Goal: Task Accomplishment & Management: Complete application form

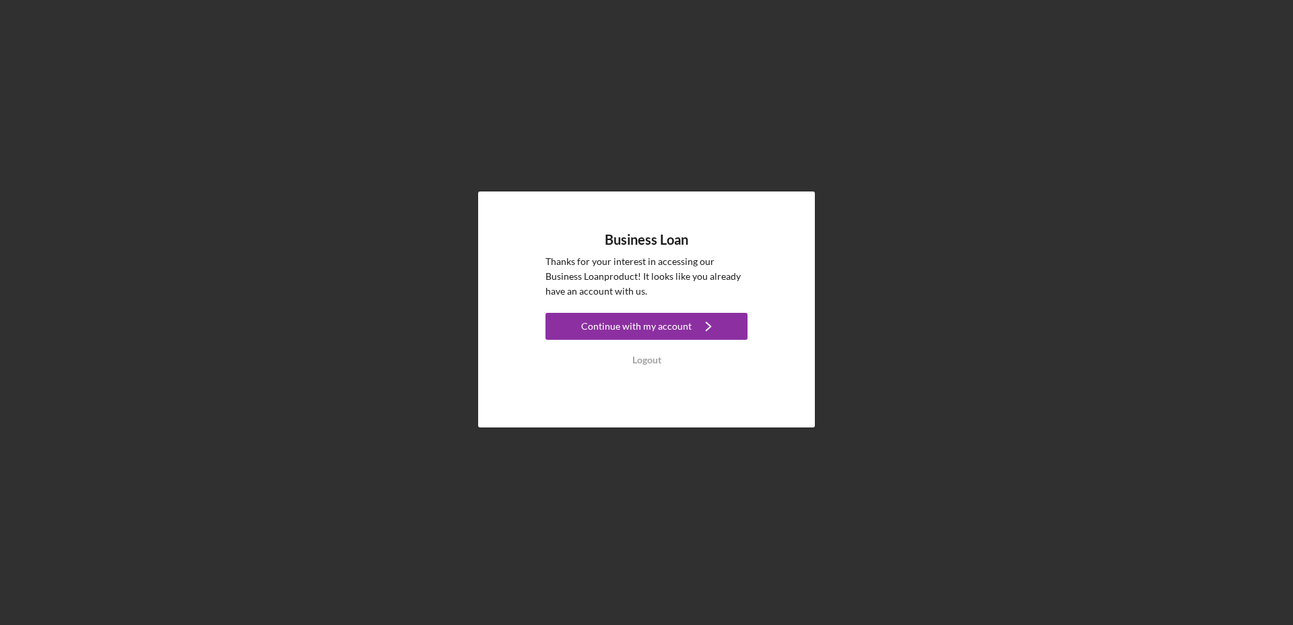
click at [636, 325] on div "Continue with my account" at bounding box center [636, 326] width 110 height 27
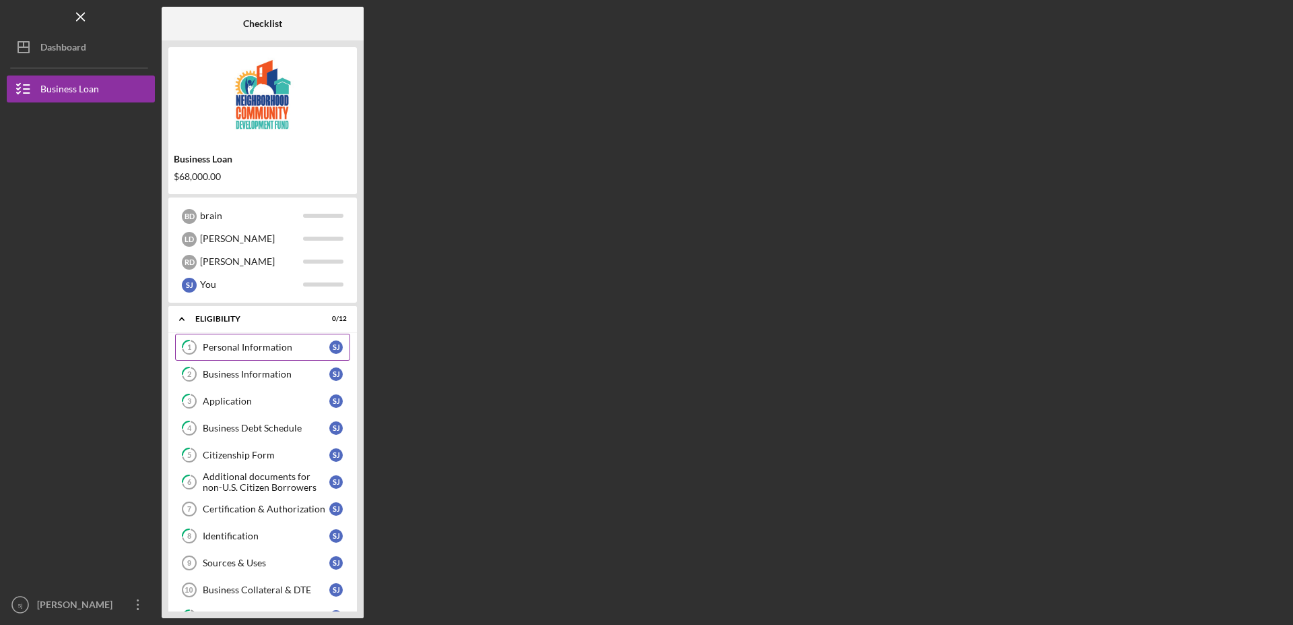
click at [278, 346] on div "Personal Information" at bounding box center [266, 347] width 127 height 11
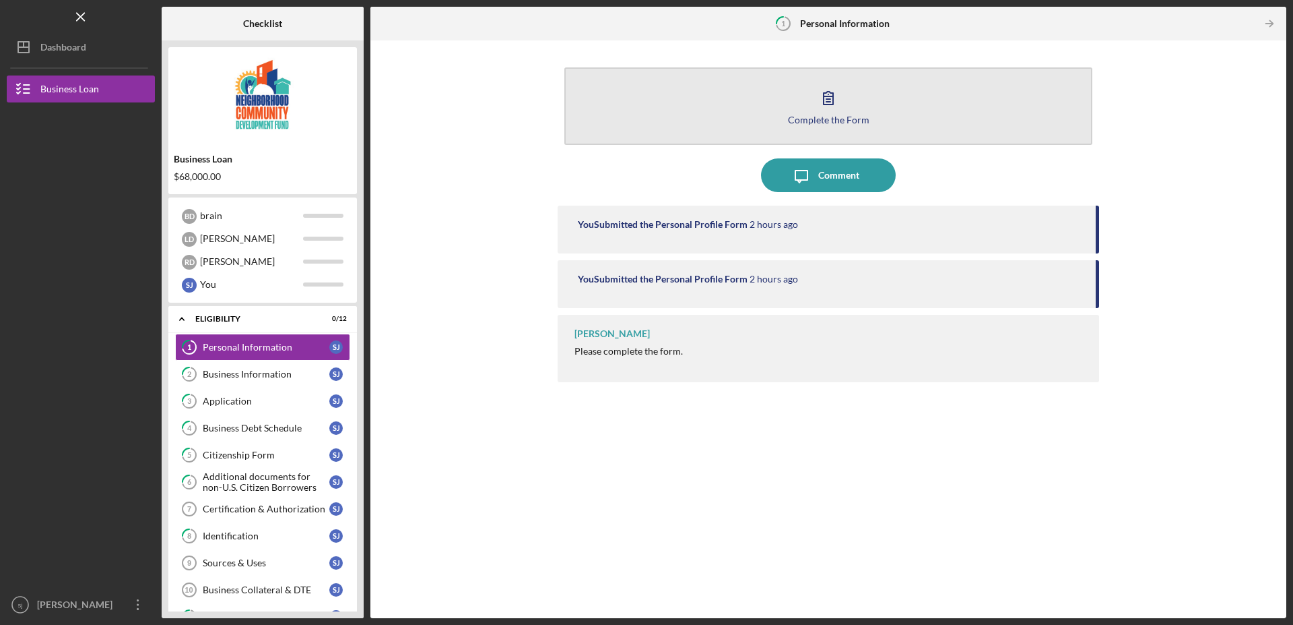
click at [817, 115] on div "Complete the Form" at bounding box center [829, 120] width 82 height 10
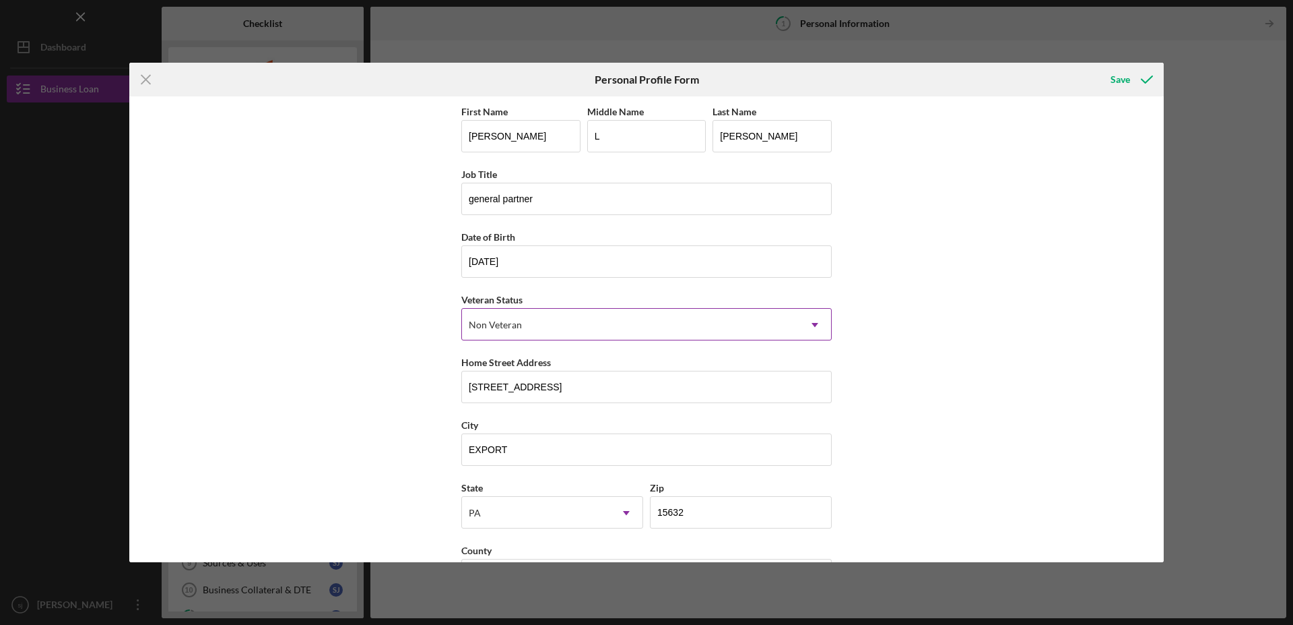
scroll to position [54, 0]
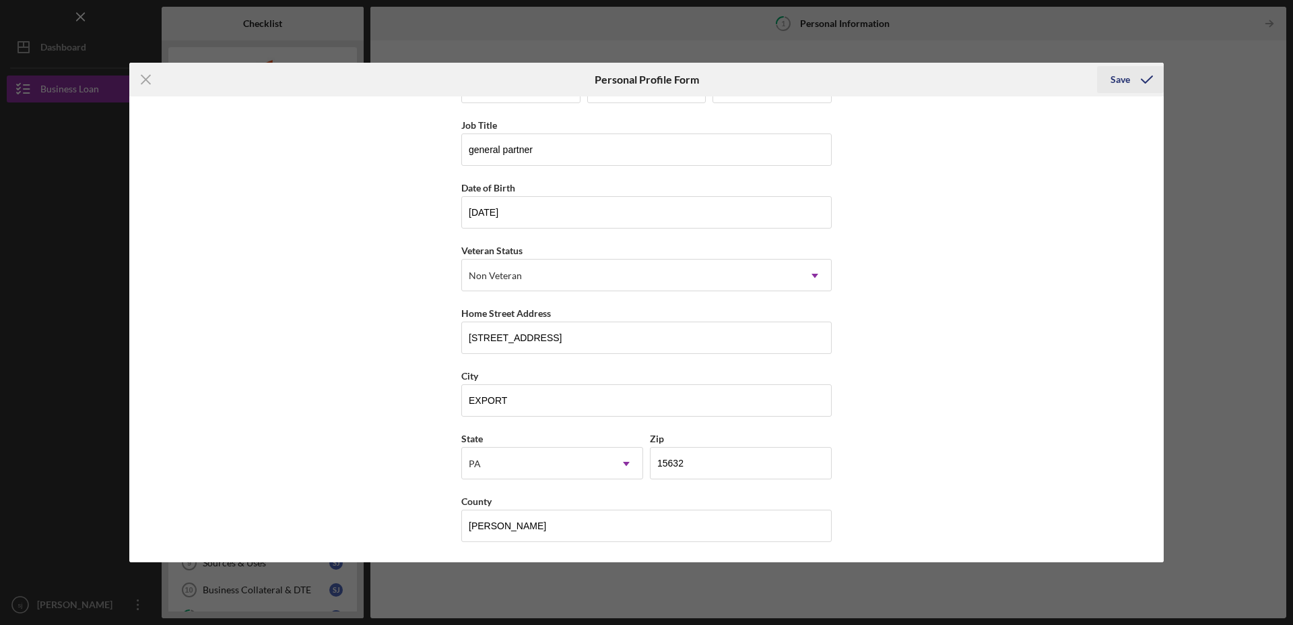
click at [1107, 76] on button "Save" at bounding box center [1130, 79] width 67 height 27
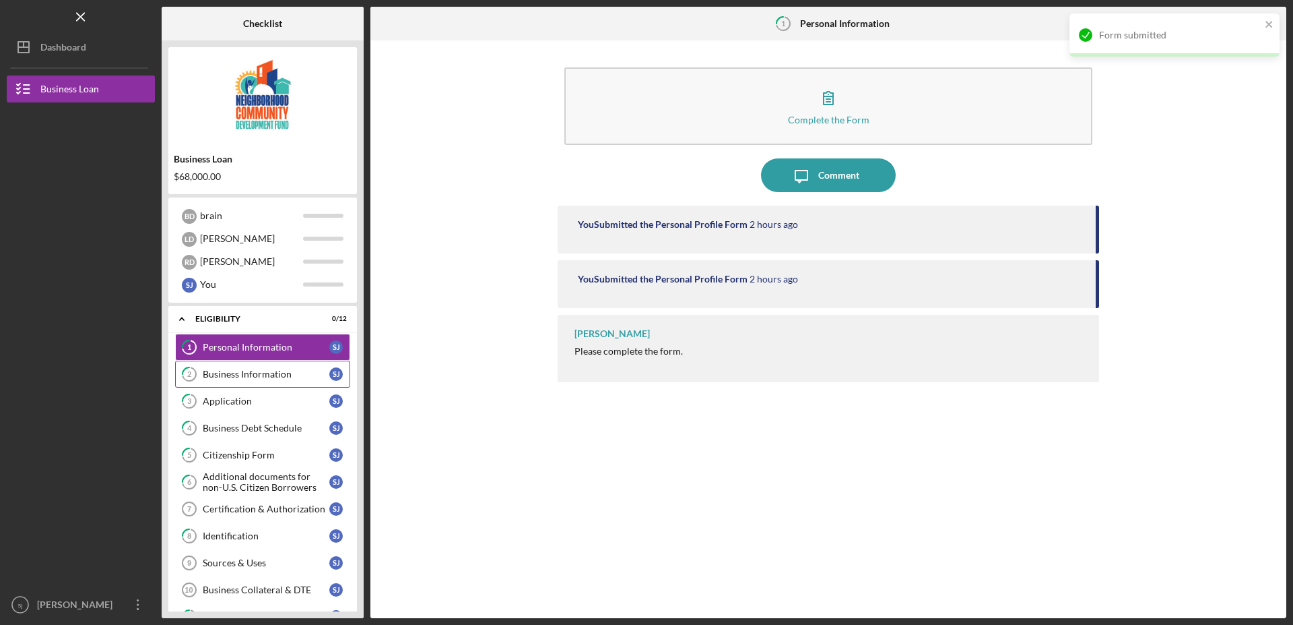
click at [211, 376] on div "Business Information" at bounding box center [266, 374] width 127 height 11
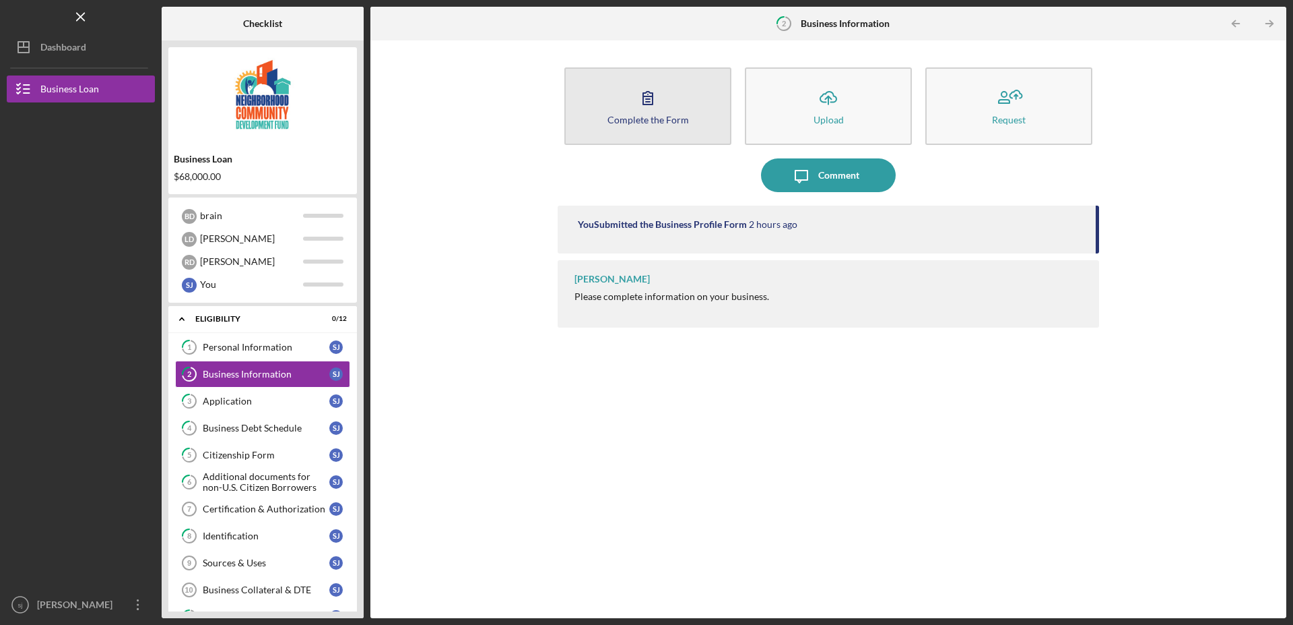
click at [646, 96] on icon "button" at bounding box center [648, 98] width 34 height 34
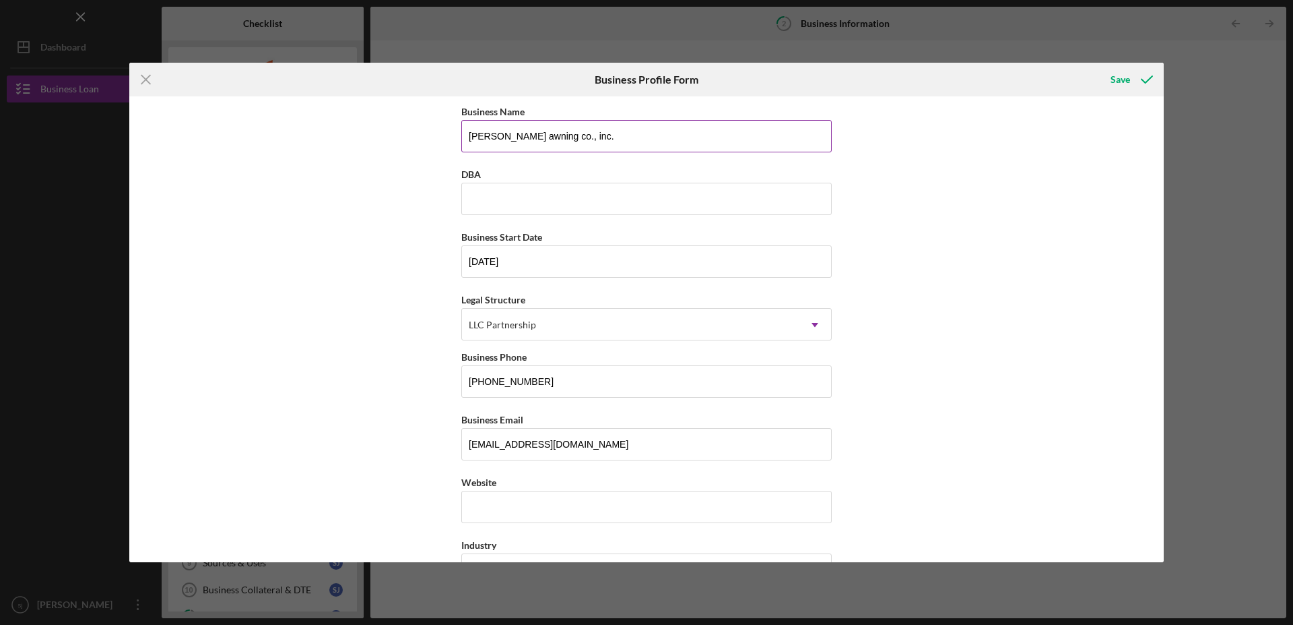
drag, startPoint x: 581, startPoint y: 131, endPoint x: 509, endPoint y: 136, distance: 72.9
click at [474, 140] on input "[PERSON_NAME] awning co., inc." at bounding box center [646, 136] width 371 height 32
type input "r"
type input "[PERSON_NAME] properties"
click at [550, 198] on input "DBA" at bounding box center [646, 199] width 371 height 32
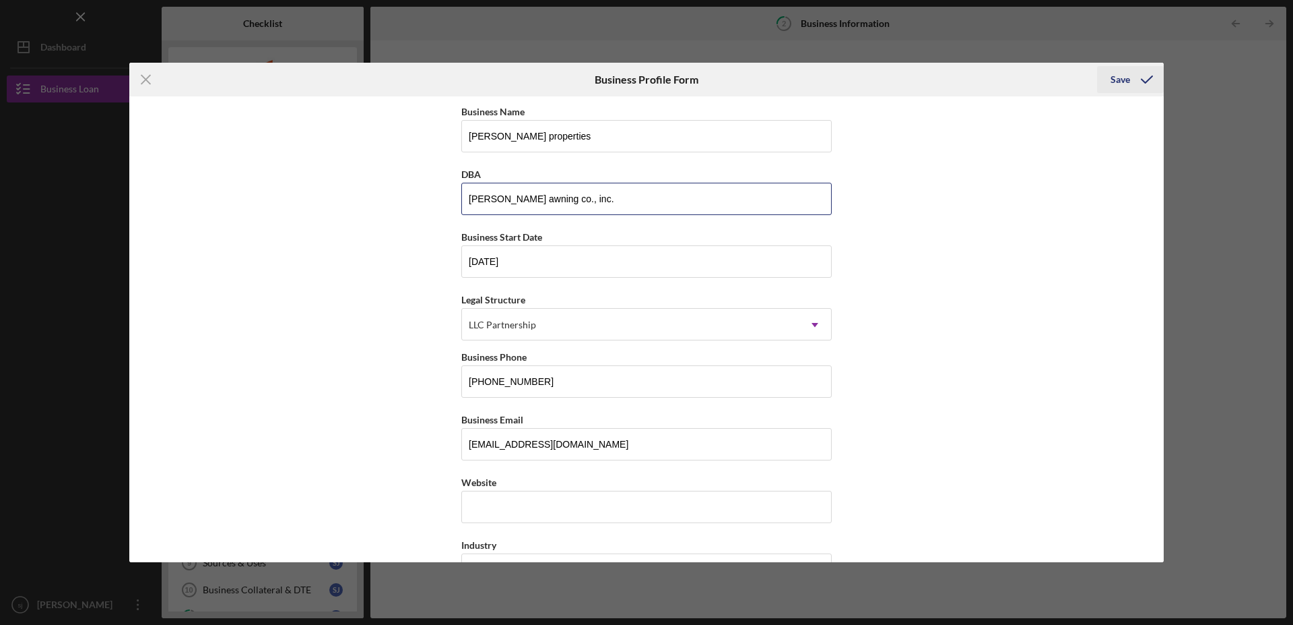
type input "[PERSON_NAME] awning co., inc."
click at [1125, 75] on div "Save" at bounding box center [1121, 79] width 20 height 27
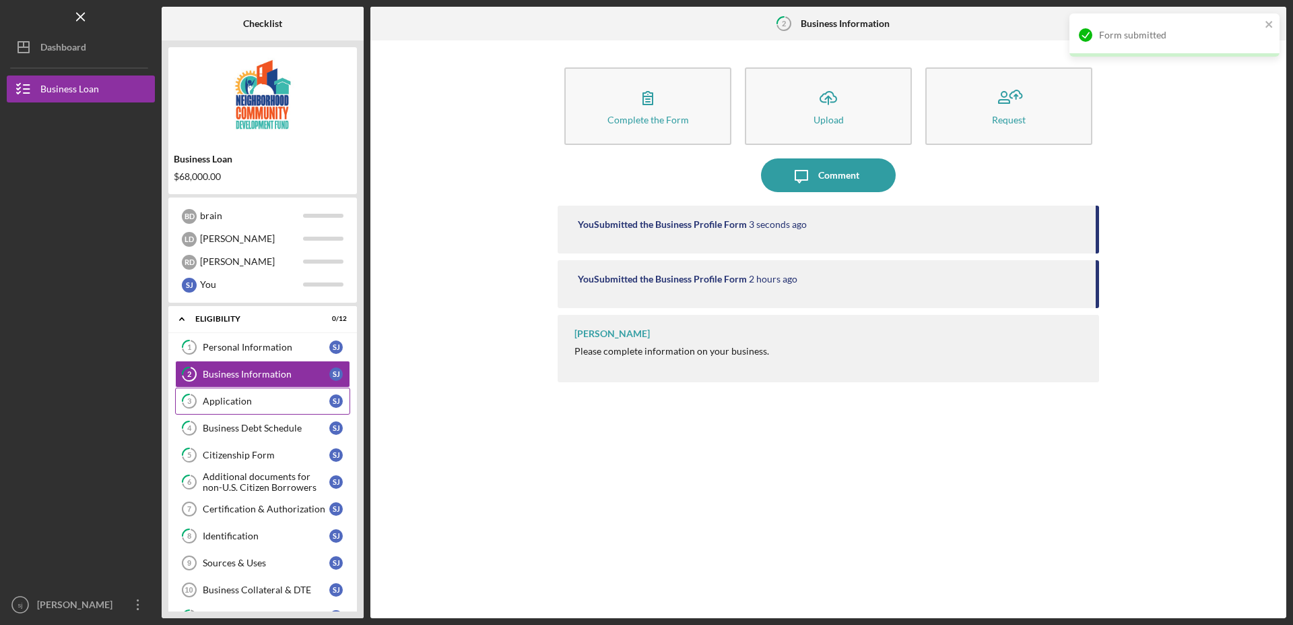
click at [252, 404] on div "Application" at bounding box center [266, 400] width 127 height 11
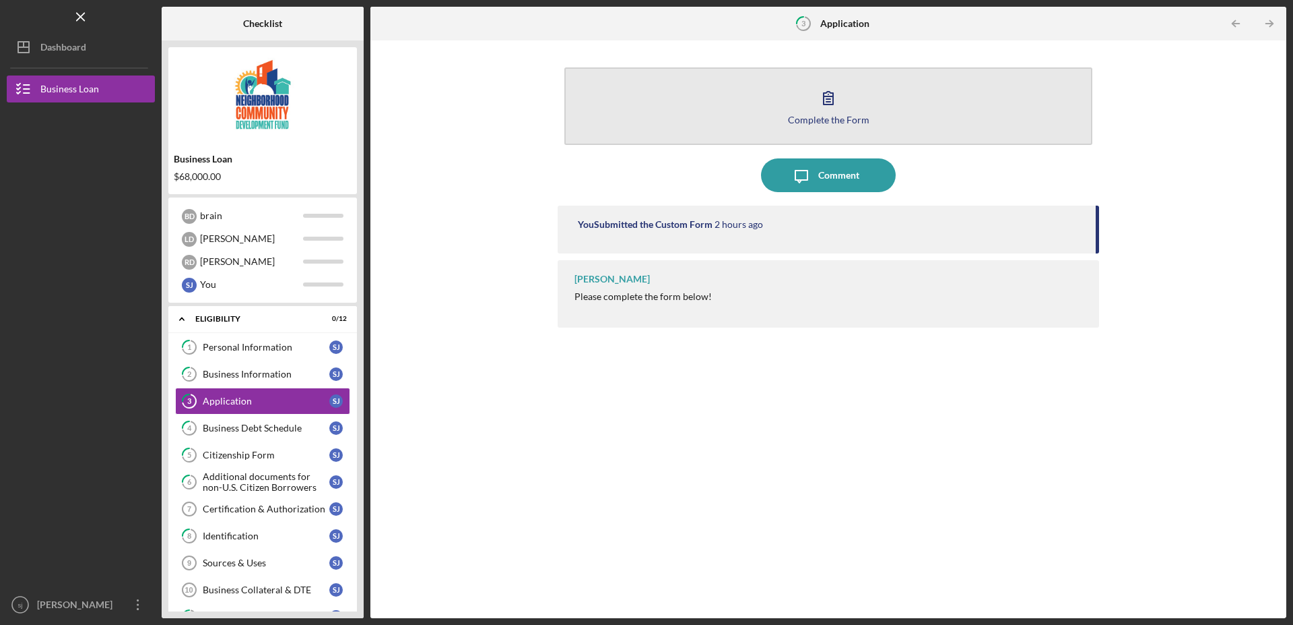
drag, startPoint x: 819, startPoint y: 98, endPoint x: 827, endPoint y: 96, distance: 7.9
click at [823, 98] on icon "button" at bounding box center [829, 98] width 34 height 34
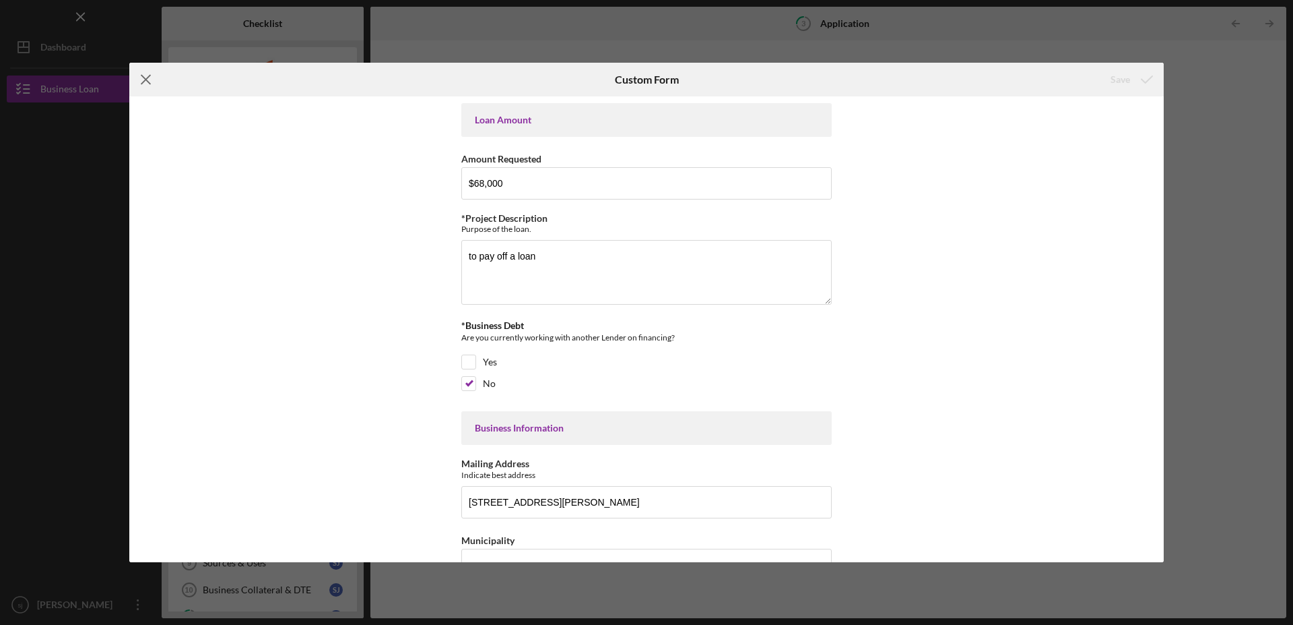
click at [141, 82] on icon "Icon/Menu Close" at bounding box center [146, 80] width 34 height 34
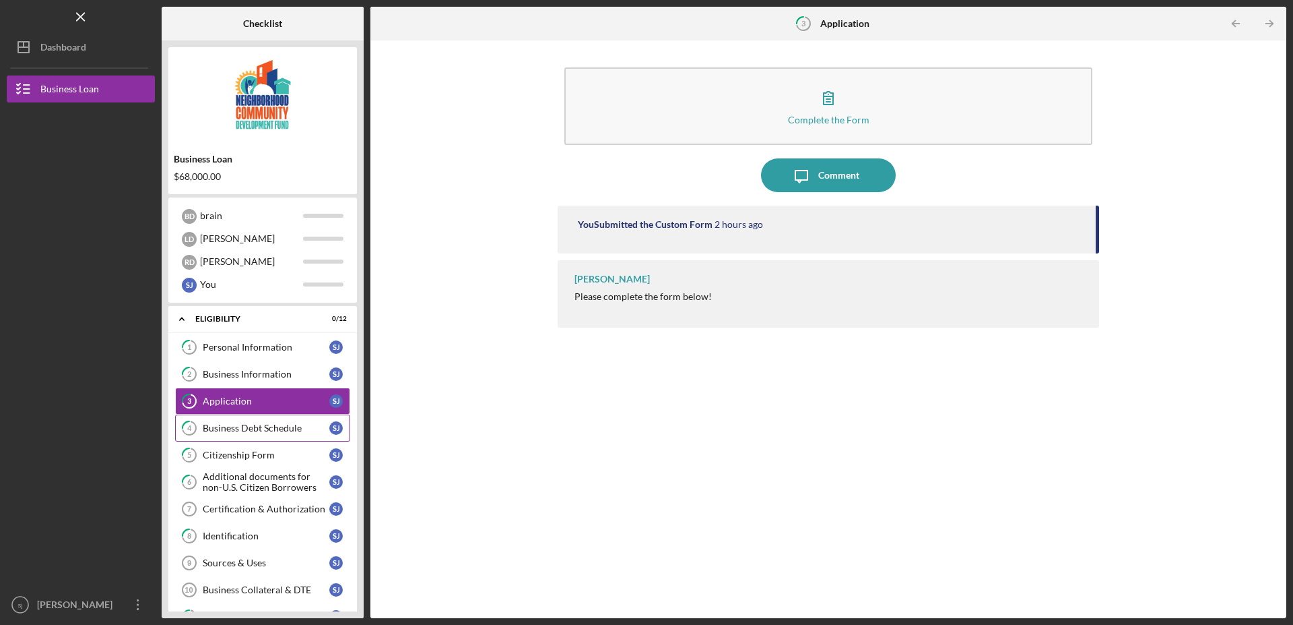
click at [265, 426] on div "Business Debt Schedule" at bounding box center [266, 427] width 127 height 11
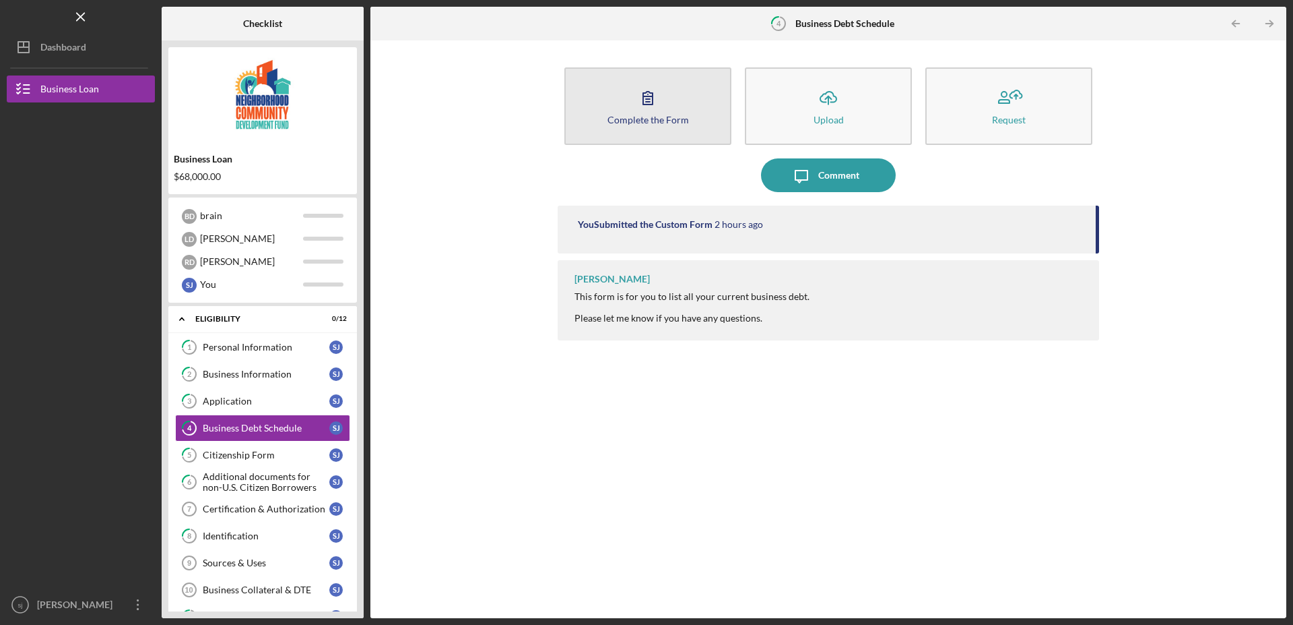
click at [640, 100] on icon "button" at bounding box center [648, 98] width 34 height 34
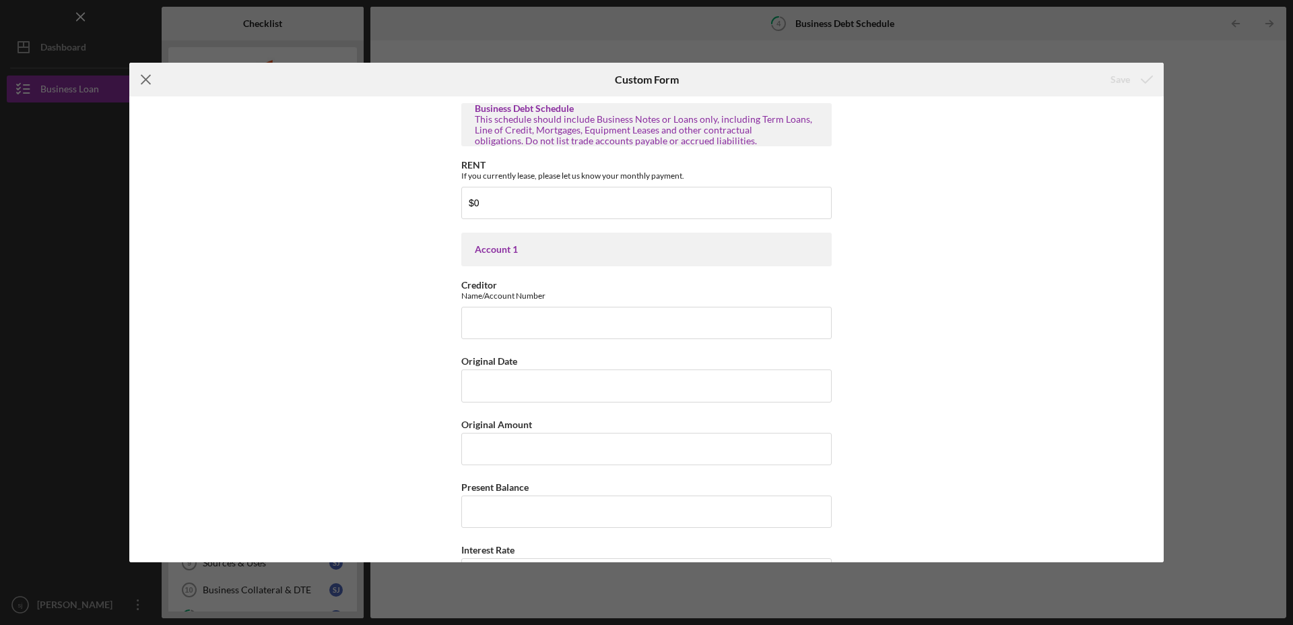
click at [150, 79] on icon "Icon/Menu Close" at bounding box center [146, 80] width 34 height 34
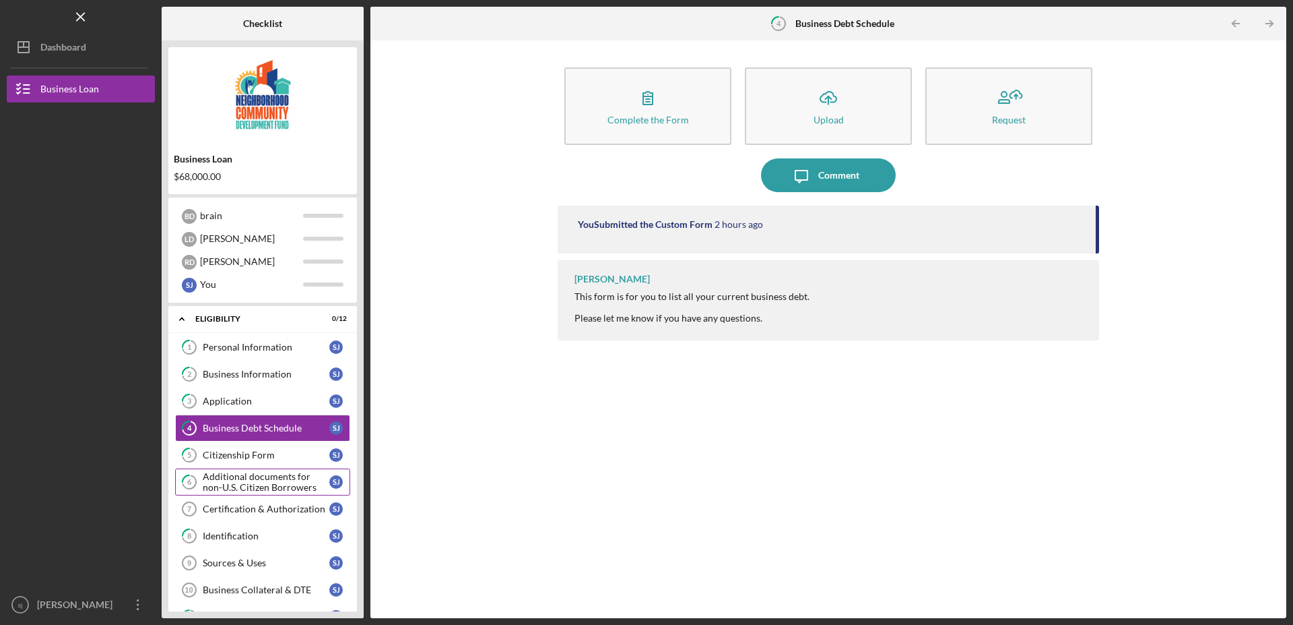
click at [235, 483] on div "Additional documents for non-U.S. Citizen Borrowers" at bounding box center [266, 482] width 127 height 22
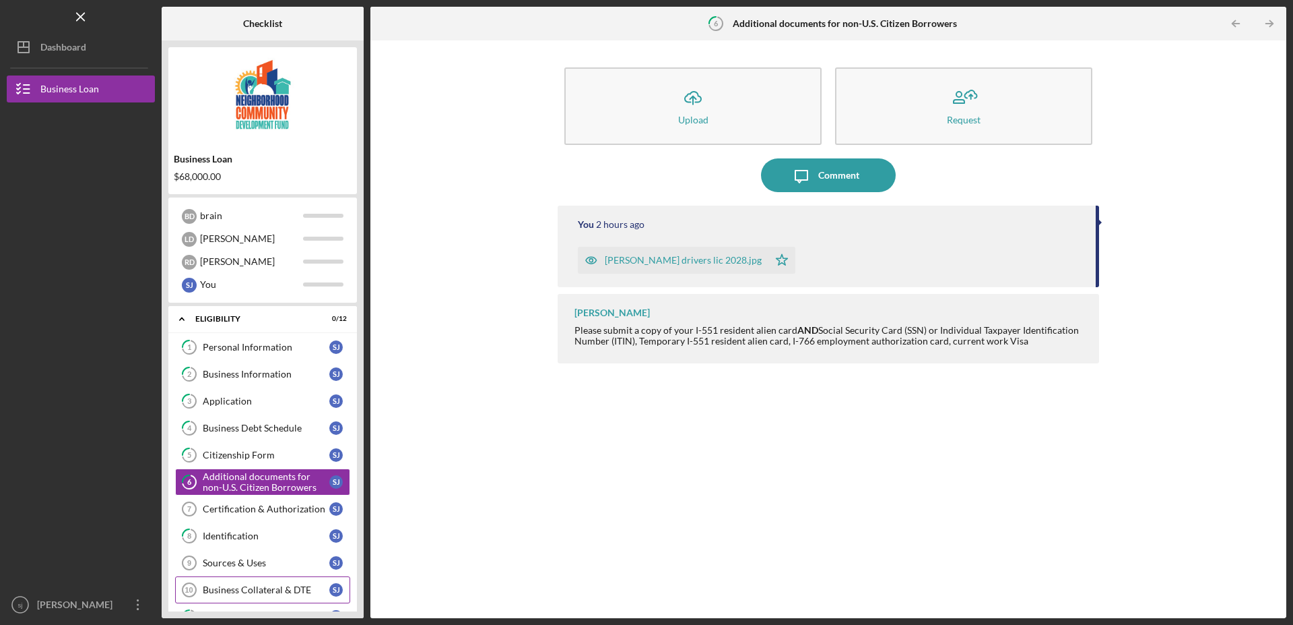
click at [236, 588] on div "Business Collateral & DTE" at bounding box center [266, 589] width 127 height 11
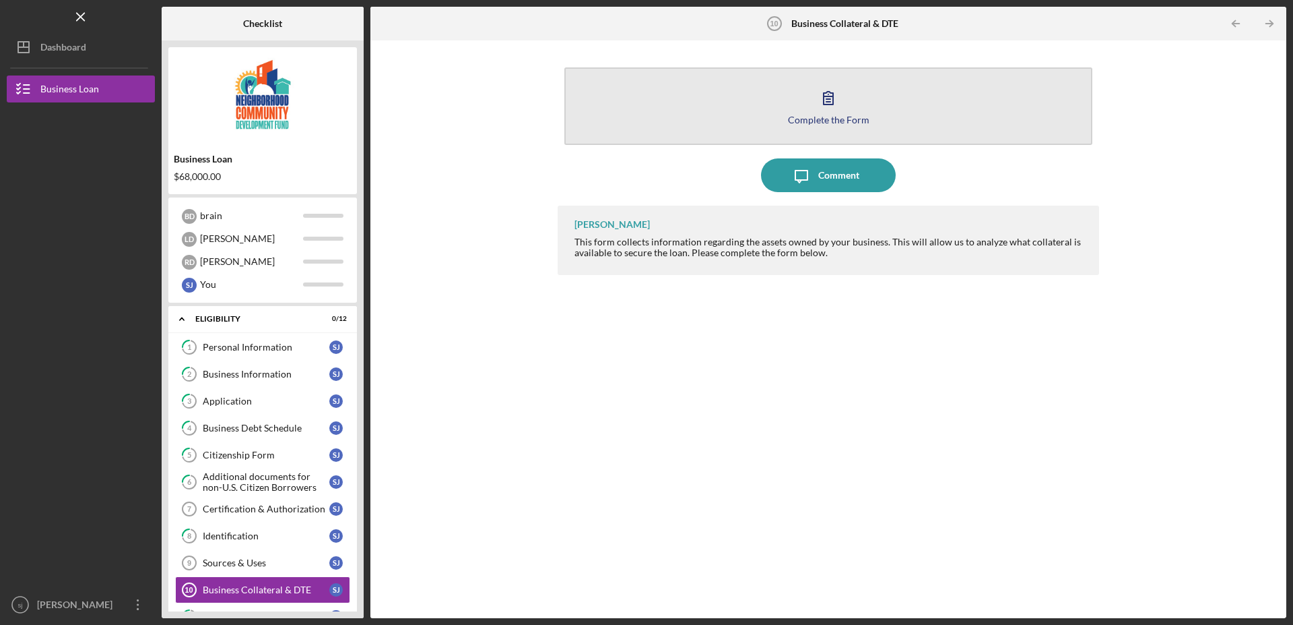
click at [823, 119] on div "Complete the Form" at bounding box center [829, 120] width 82 height 10
click at [815, 119] on div "Complete the Form" at bounding box center [829, 120] width 82 height 10
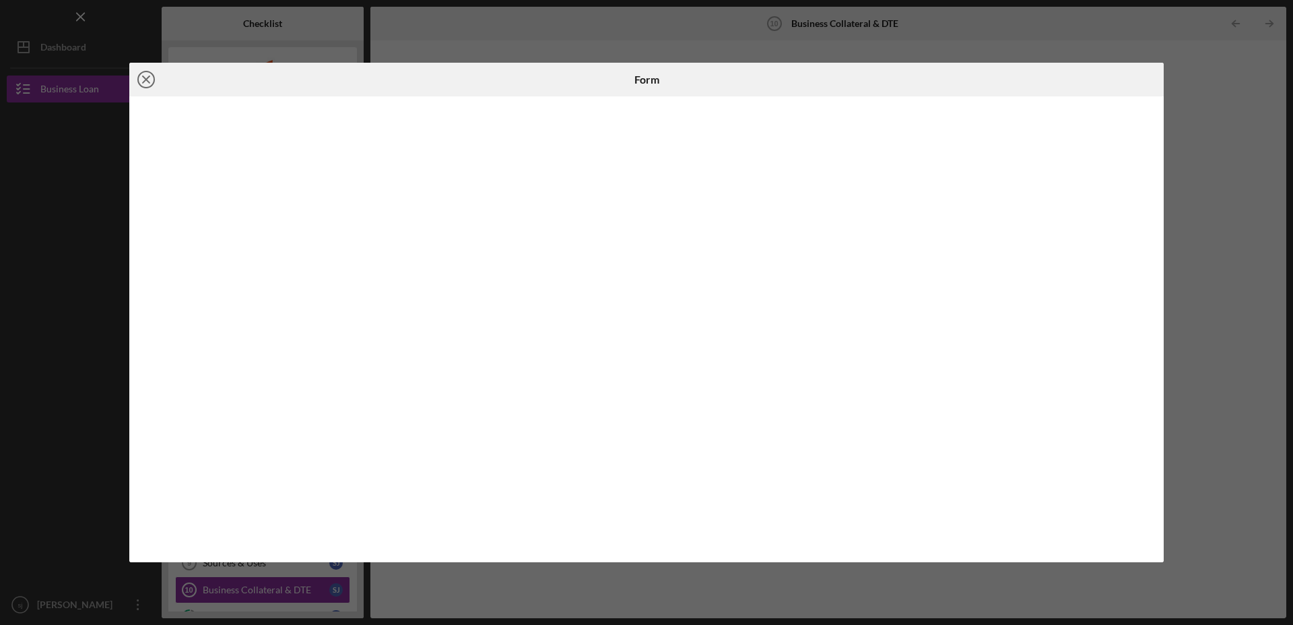
click at [142, 80] on icon "Icon/Close" at bounding box center [146, 80] width 34 height 34
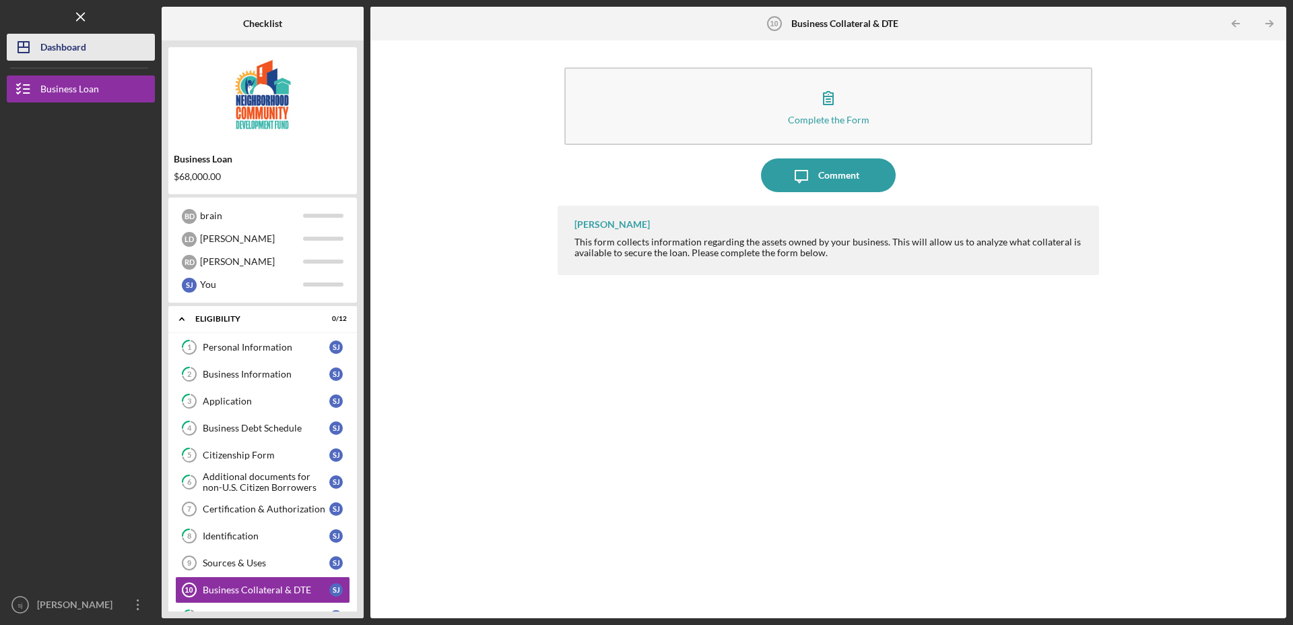
click at [53, 48] on div "Dashboard" at bounding box center [63, 49] width 46 height 30
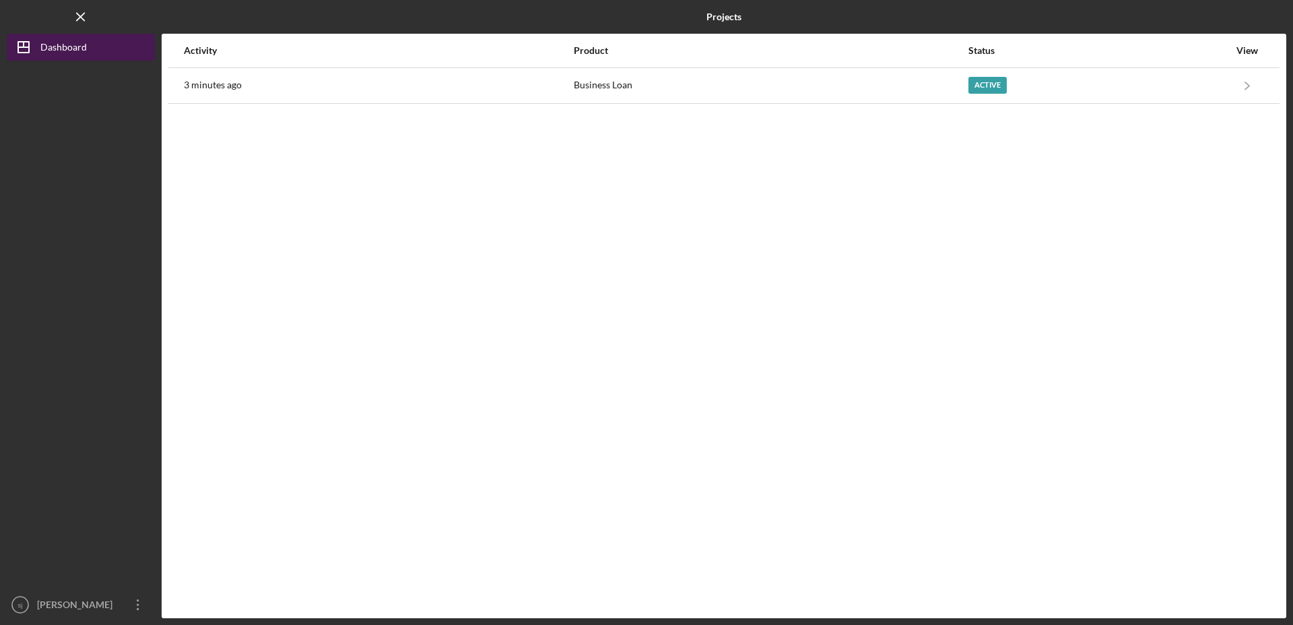
click at [61, 46] on div "Dashboard" at bounding box center [63, 49] width 46 height 30
click at [77, 18] on icon "Icon/Menu Close" at bounding box center [81, 17] width 30 height 30
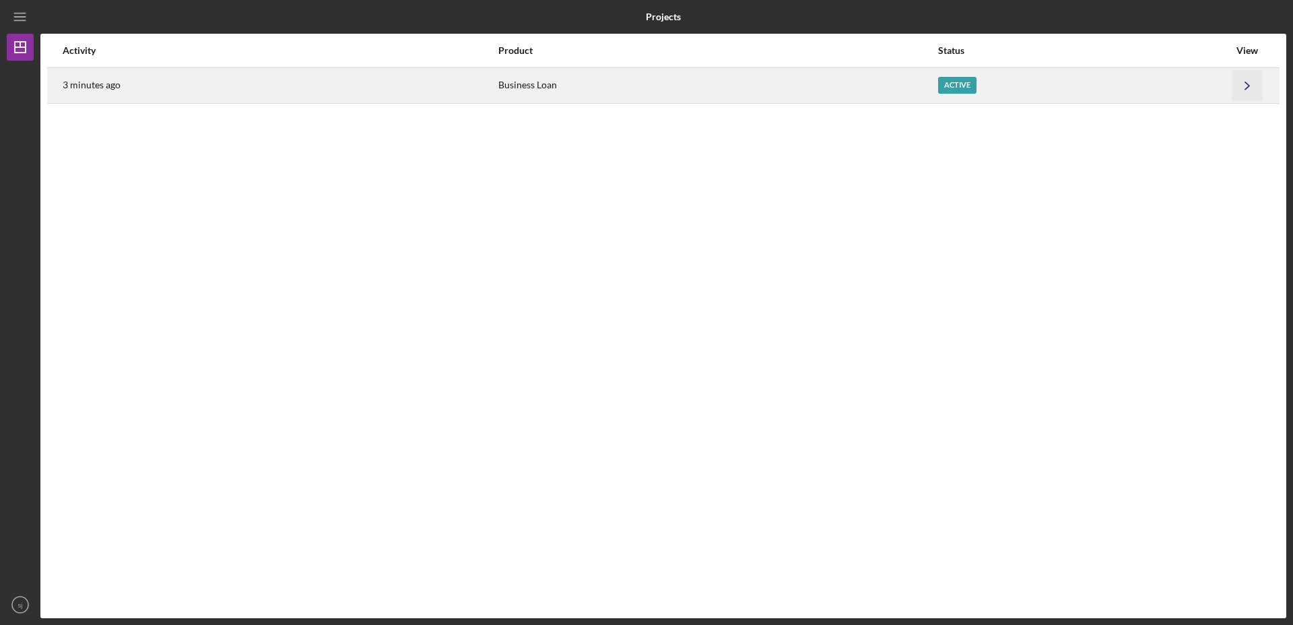
click at [1247, 86] on icon "Icon/Navigate" at bounding box center [1248, 85] width 30 height 30
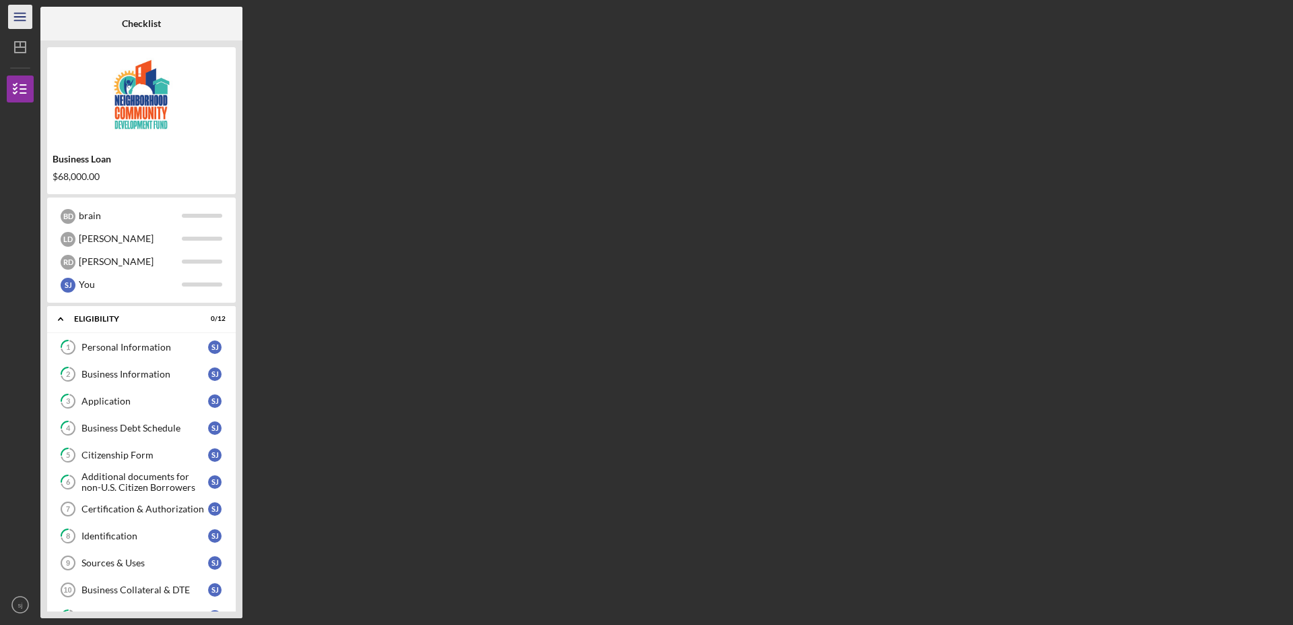
click at [20, 20] on icon "Icon/Menu" at bounding box center [20, 17] width 30 height 30
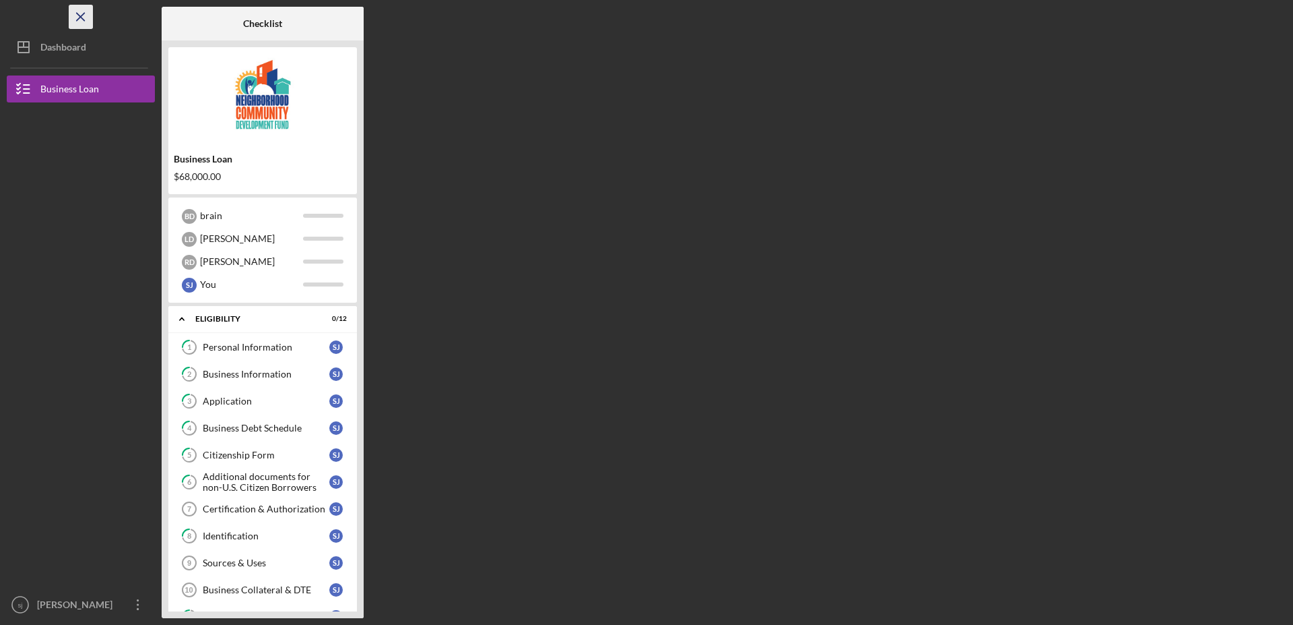
click at [84, 21] on icon "Icon/Menu Close" at bounding box center [81, 17] width 30 height 30
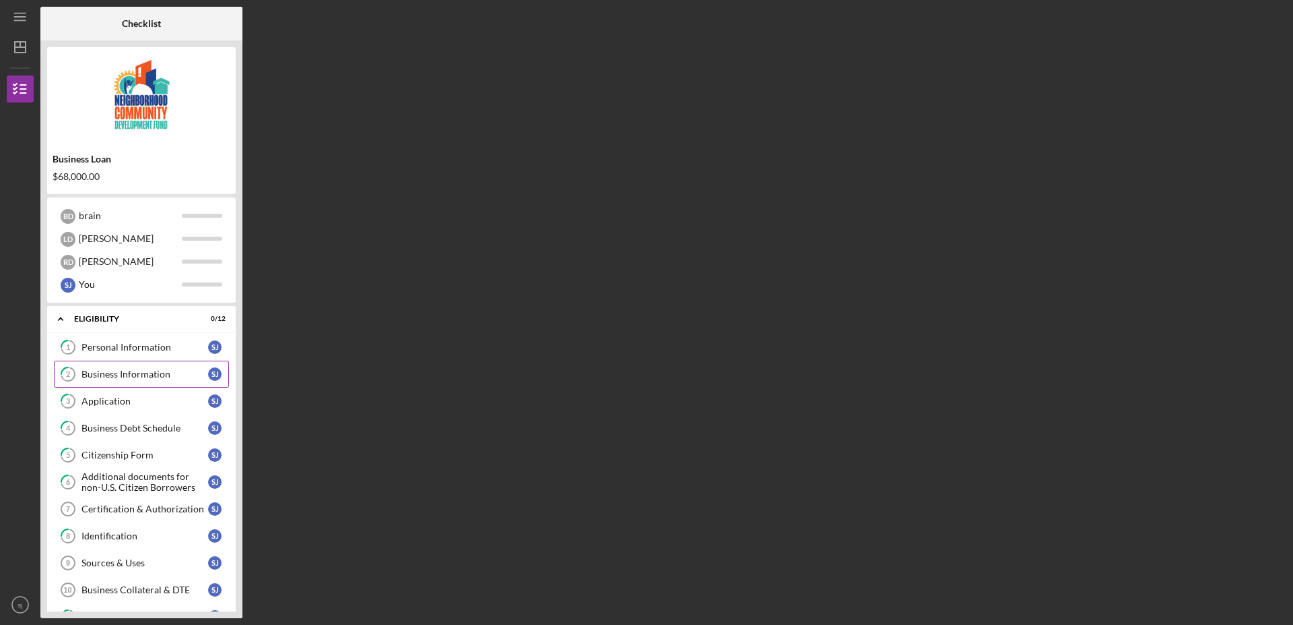
click at [114, 372] on div "Business Information" at bounding box center [145, 374] width 127 height 11
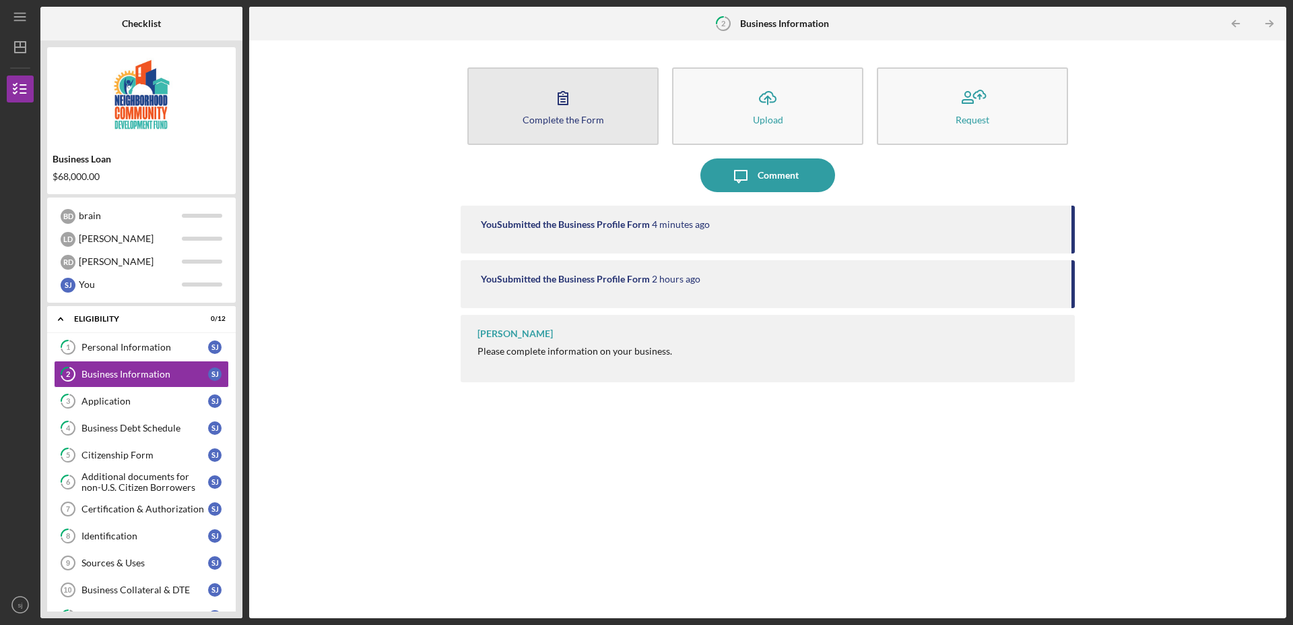
click at [565, 100] on icon "button" at bounding box center [563, 98] width 34 height 34
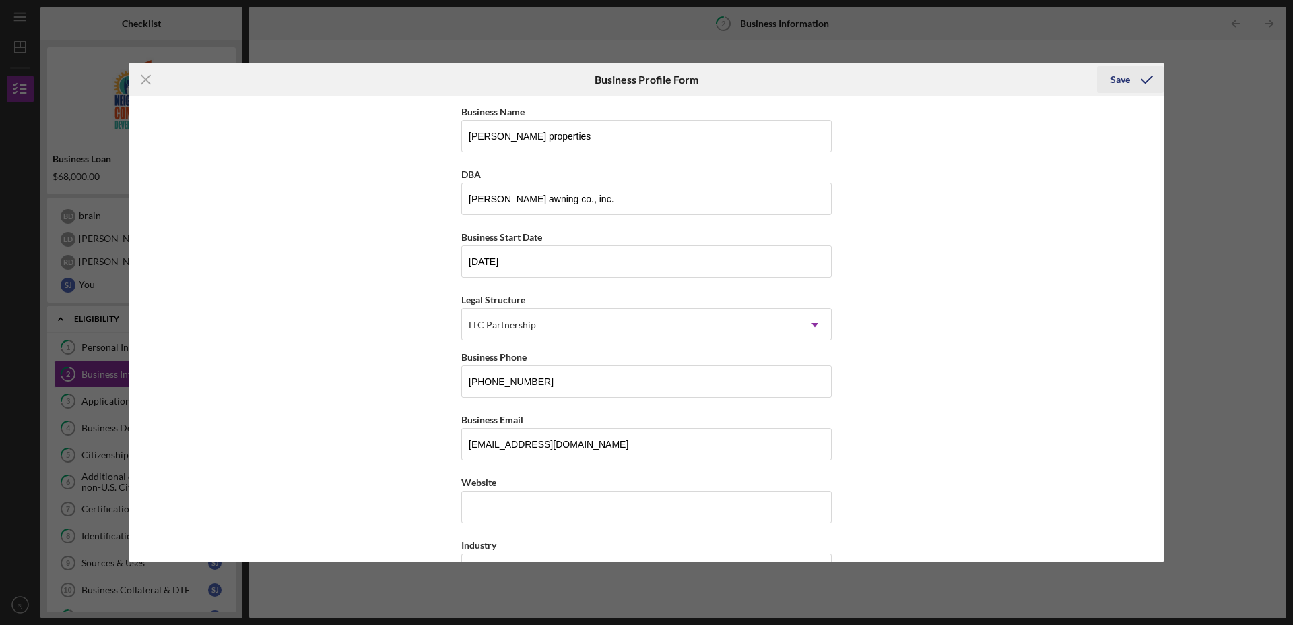
click at [1128, 76] on div "Save" at bounding box center [1121, 79] width 20 height 27
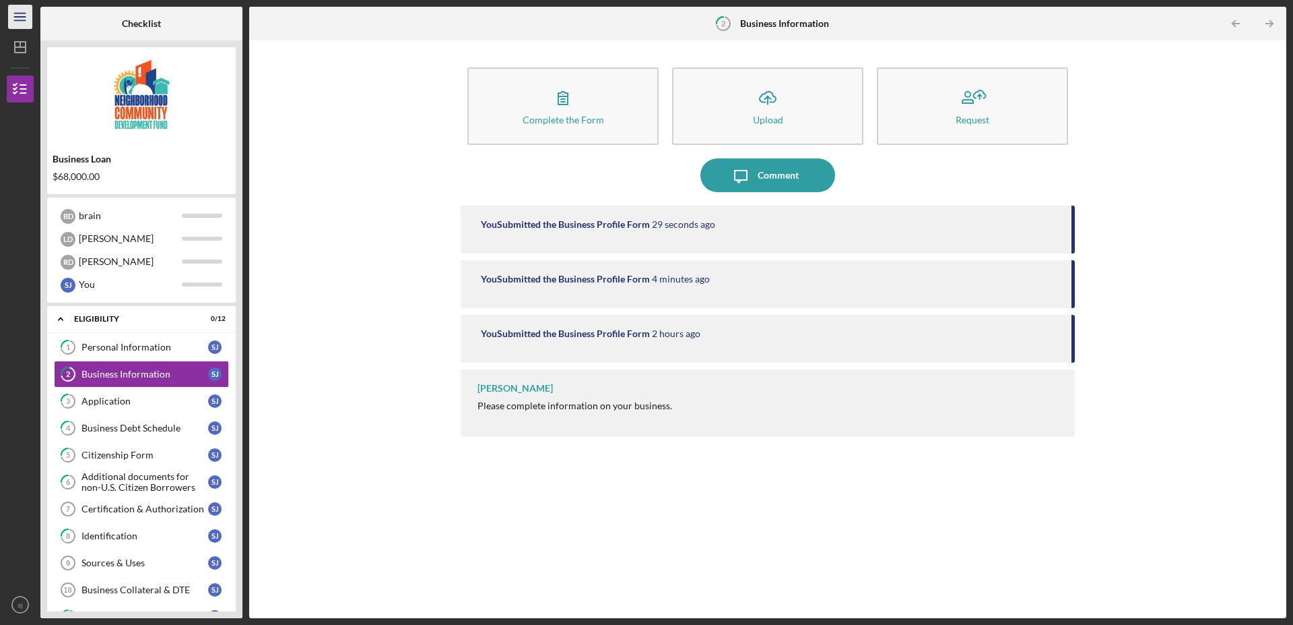
click at [23, 20] on icon "Icon/Menu" at bounding box center [20, 17] width 30 height 30
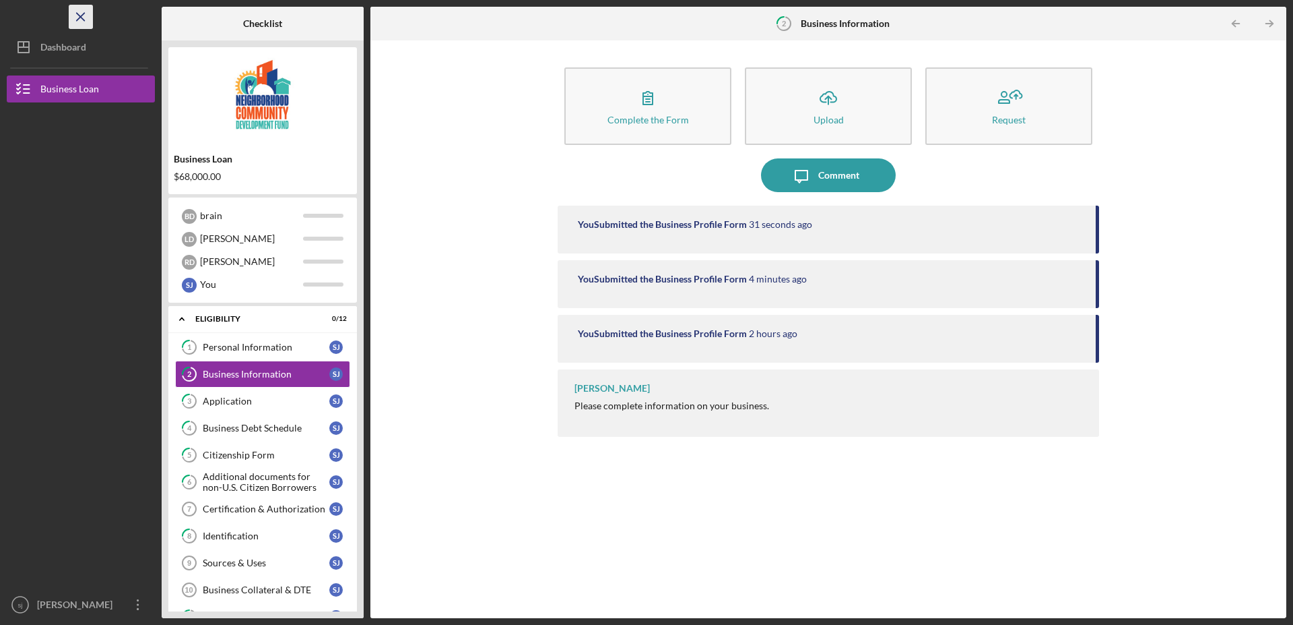
click at [79, 20] on icon "Icon/Menu Close" at bounding box center [81, 17] width 30 height 30
